Goal: Transaction & Acquisition: Purchase product/service

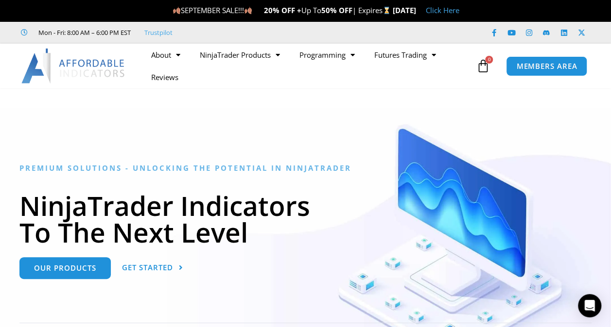
scroll to position [19, 0]
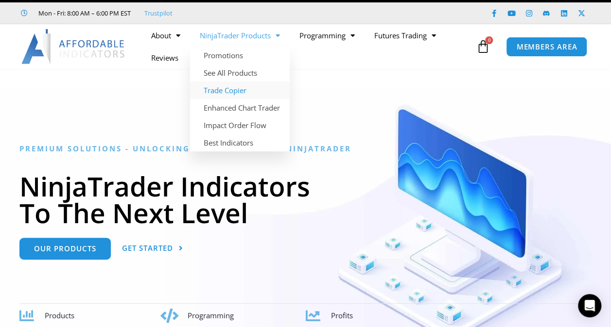
click at [220, 91] on link "Trade Copier" at bounding box center [240, 90] width 100 height 17
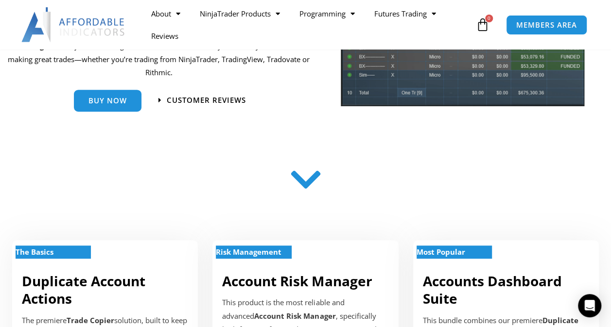
scroll to position [214, 0]
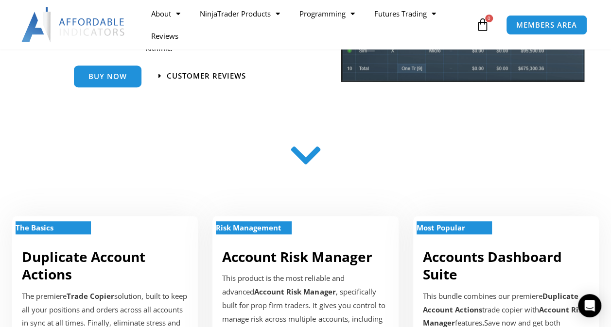
click at [301, 159] on icon at bounding box center [305, 159] width 34 height 34
click at [301, 159] on icon at bounding box center [305, 155] width 34 height 34
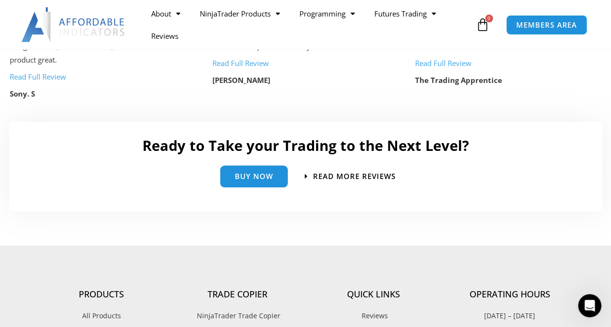
scroll to position [2072, 0]
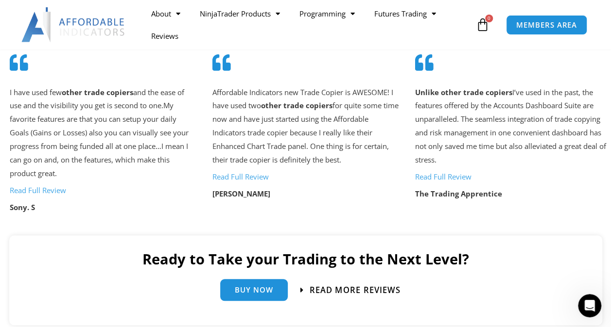
click at [346, 289] on span "Read more Reviews" at bounding box center [354, 290] width 91 height 8
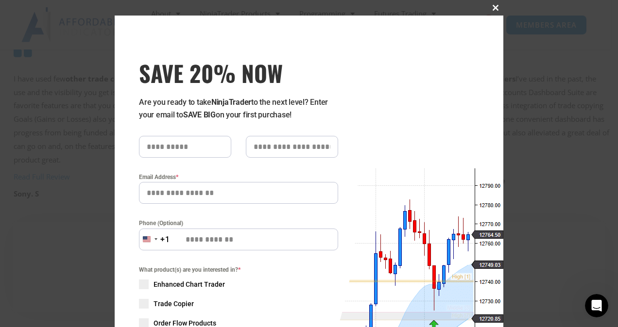
click at [491, 8] on span at bounding box center [496, 8] width 16 height 6
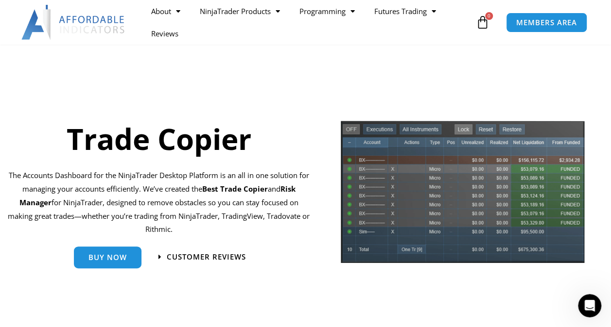
scroll to position [0, 0]
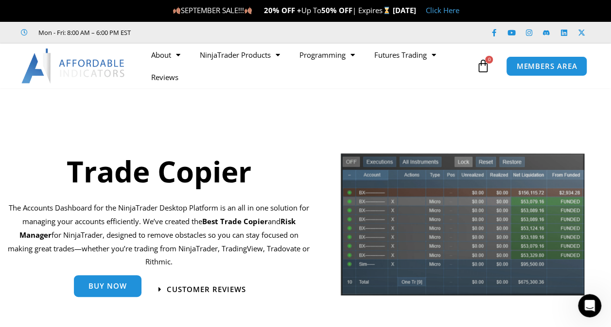
click at [107, 281] on link "Buy Now" at bounding box center [108, 288] width 68 height 22
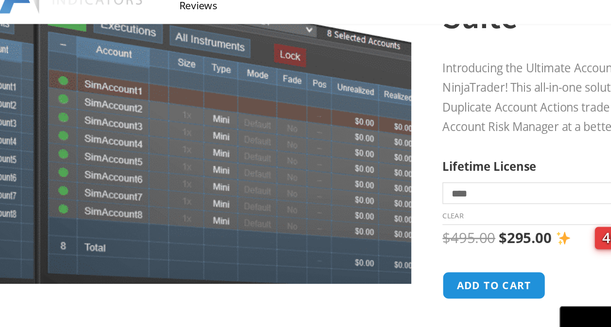
scroll to position [117, 0]
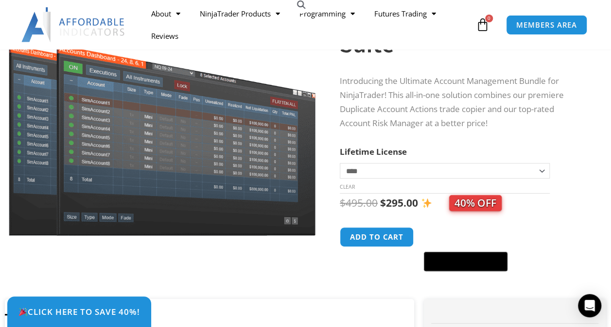
click at [543, 169] on select "**********" at bounding box center [445, 171] width 210 height 16
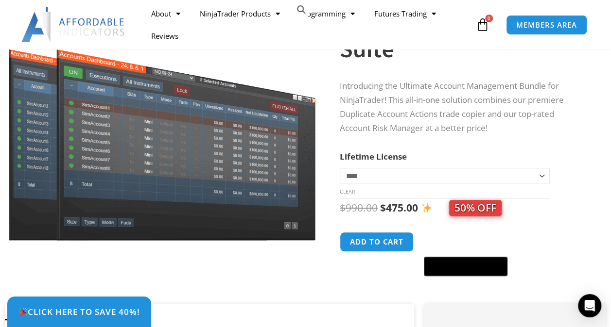
select select "*"
click at [546, 226] on div "$ 495.00 Original price was: $495.00. $ 295.00 Current price is: $295.00. 40% O…" at bounding box center [463, 238] width 247 height 78
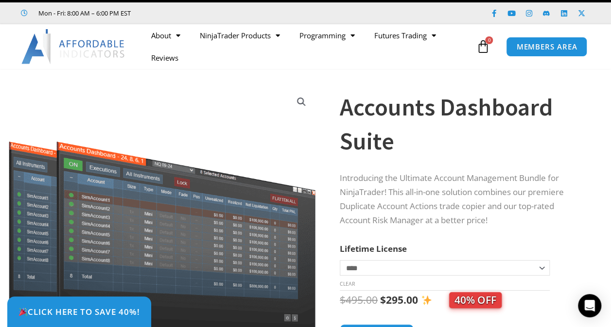
scroll to position [0, 0]
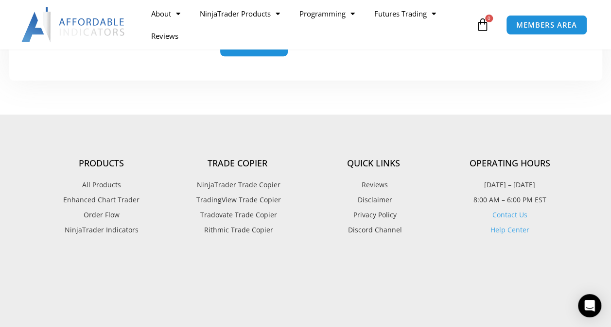
scroll to position [2305, 0]
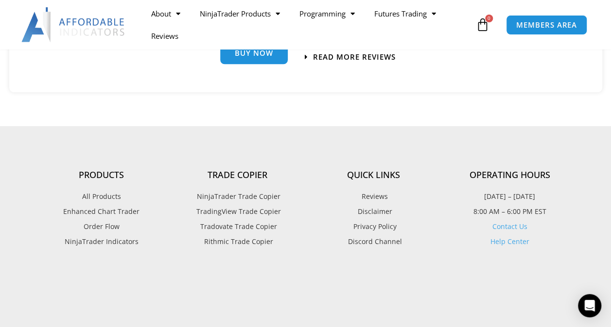
click at [256, 60] on link "Buy Now" at bounding box center [254, 54] width 68 height 22
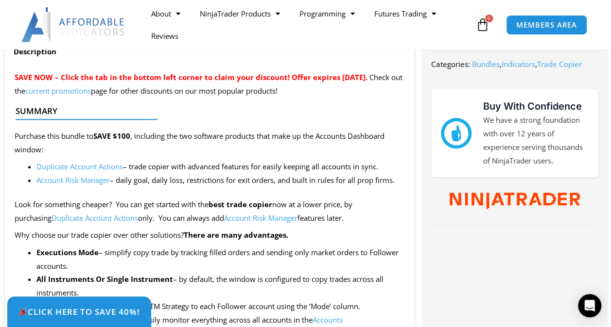
scroll to position [369, 0]
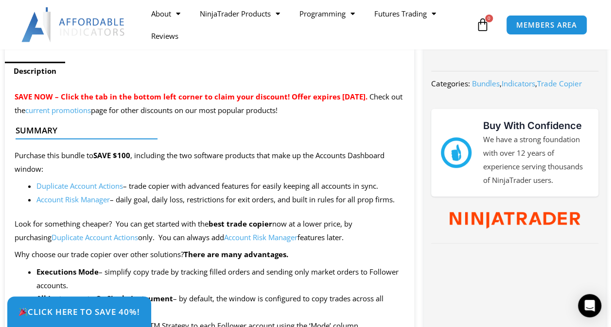
click at [91, 114] on link "current promotions" at bounding box center [58, 110] width 66 height 10
